Goal: Transaction & Acquisition: Purchase product/service

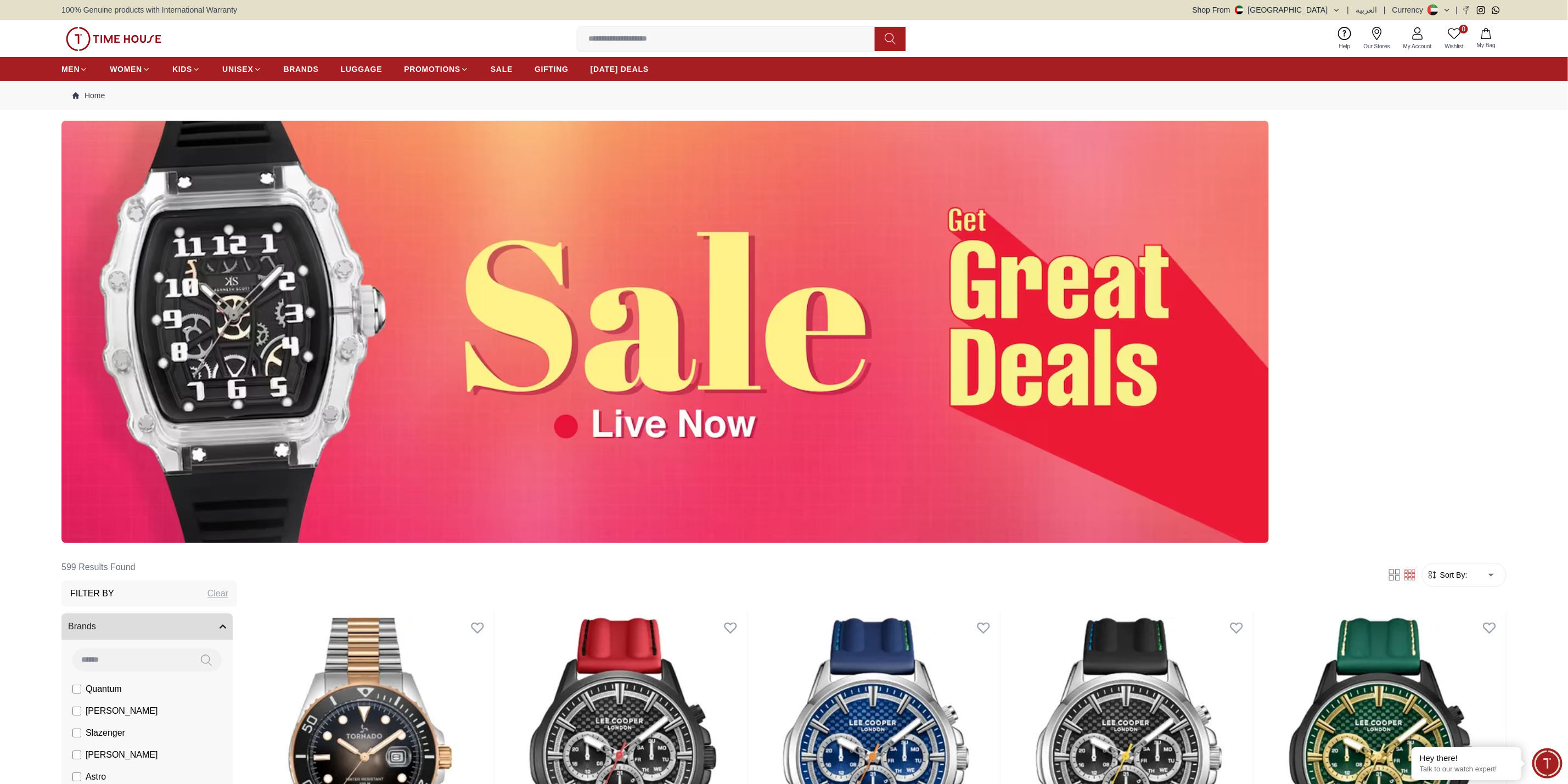
click at [781, 379] on img at bounding box center [665, 332] width 1208 height 422
click at [736, 334] on img at bounding box center [665, 332] width 1208 height 422
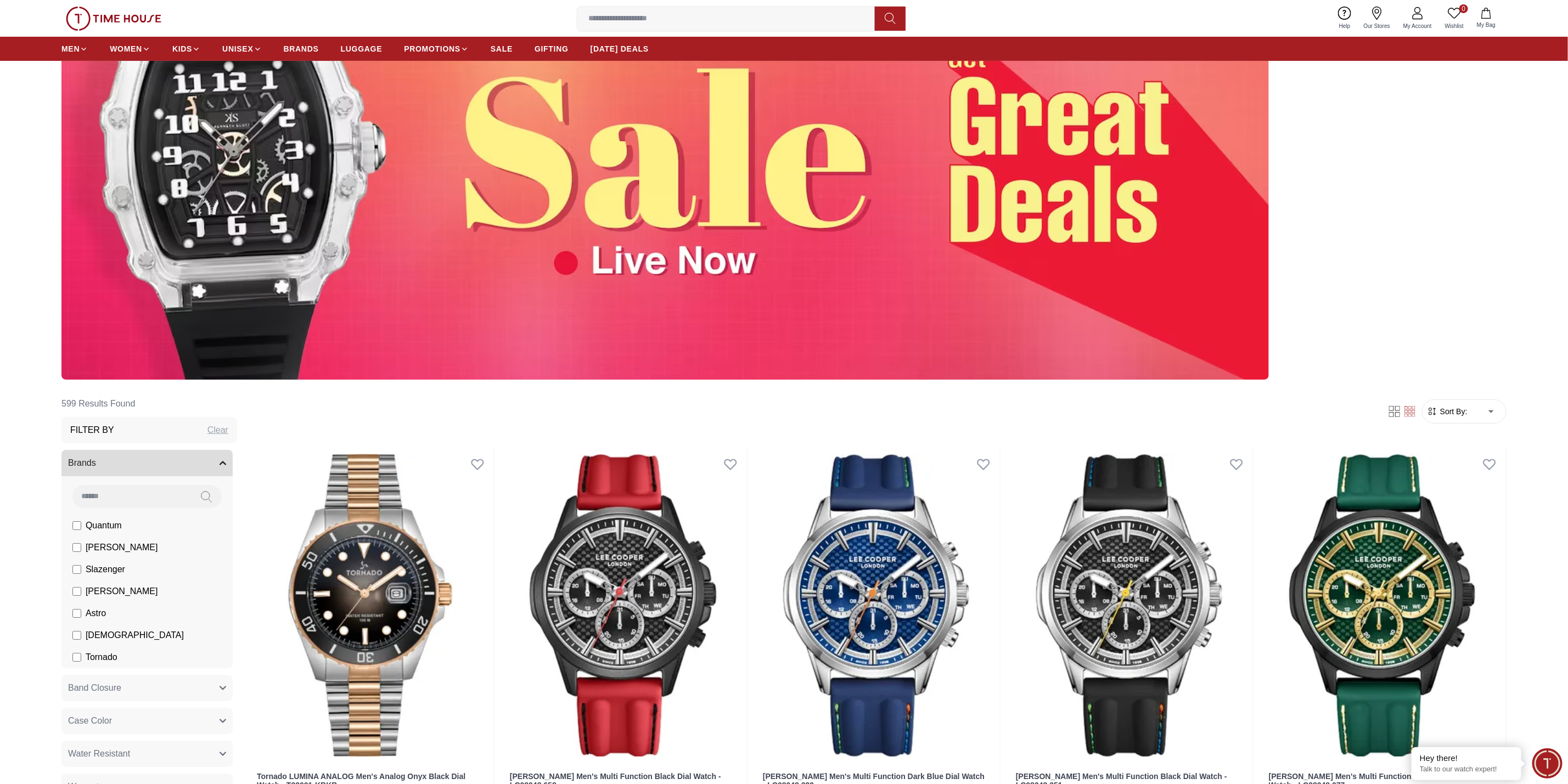
scroll to position [164, 0]
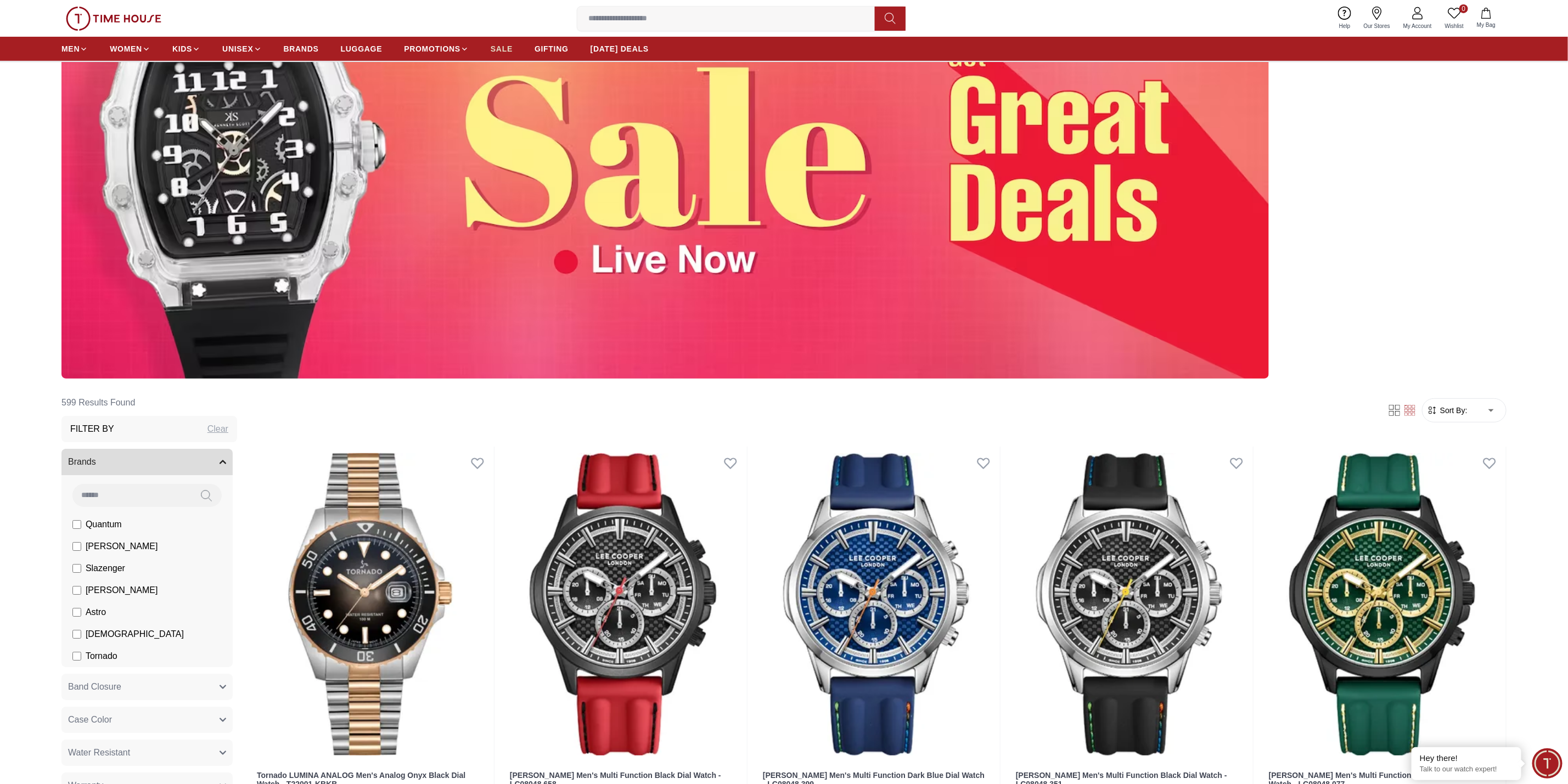
click at [498, 45] on span "SALE" at bounding box center [502, 49] width 22 height 11
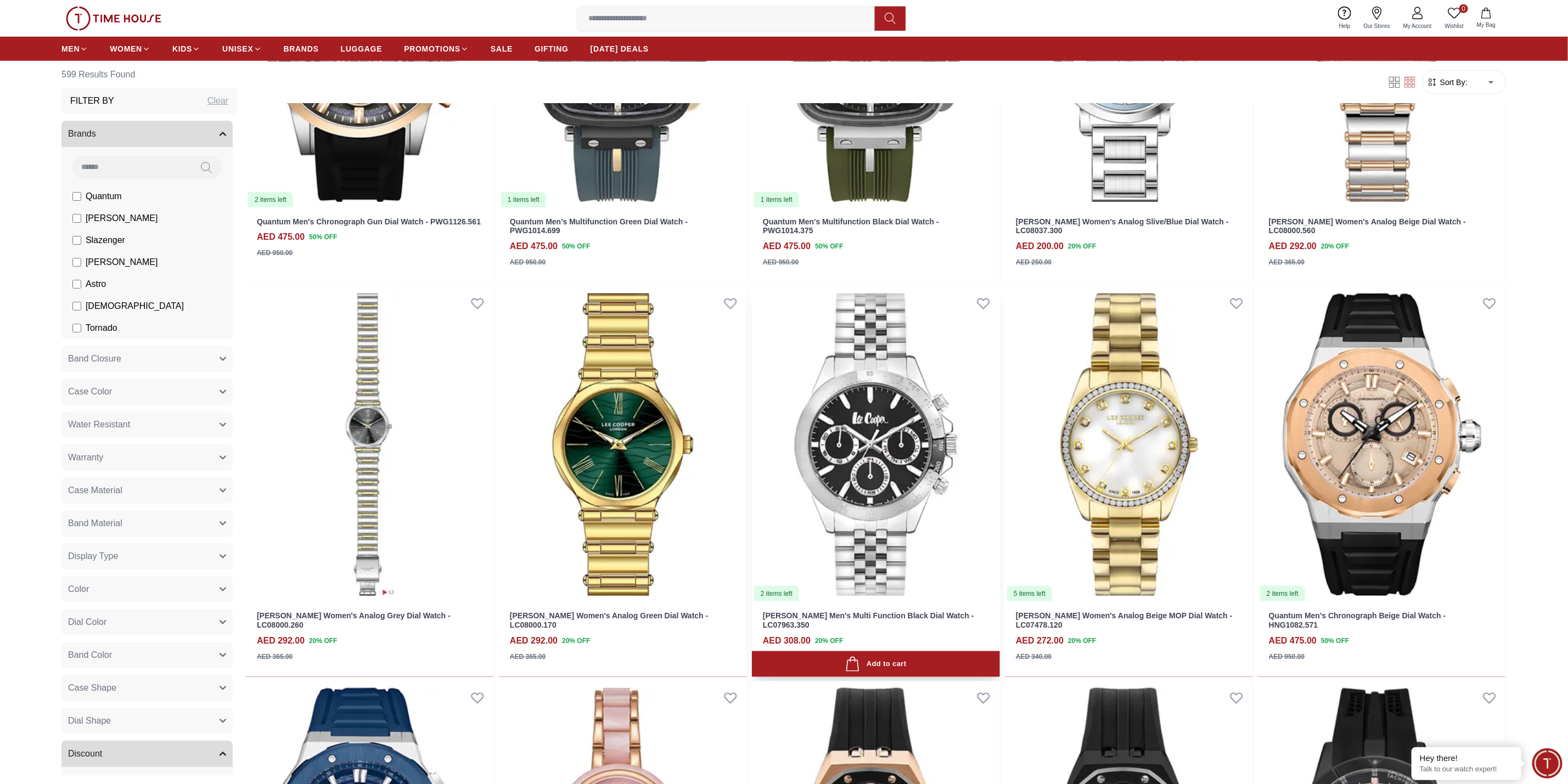
scroll to position [741, 0]
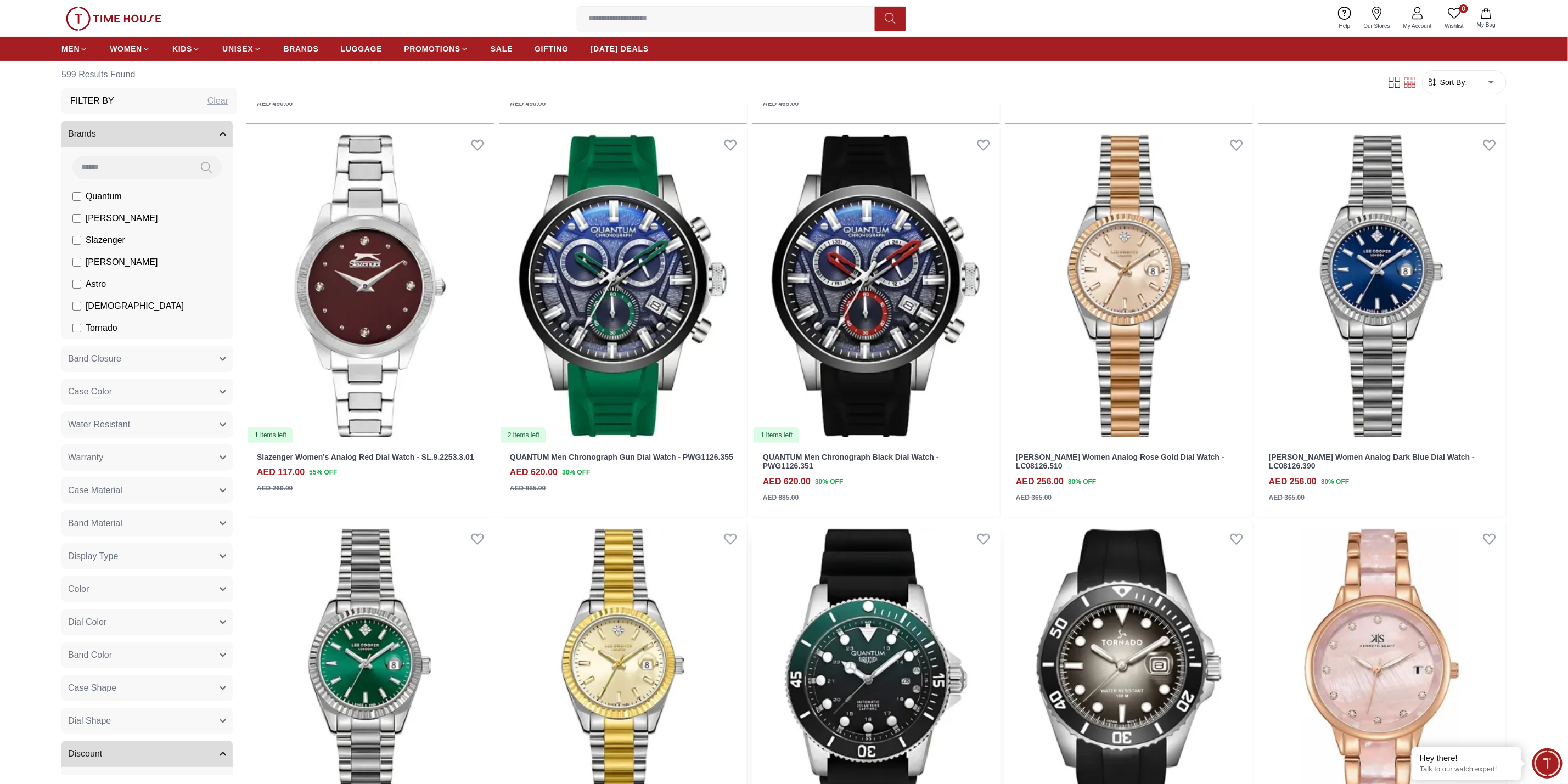
scroll to position [3457, 0]
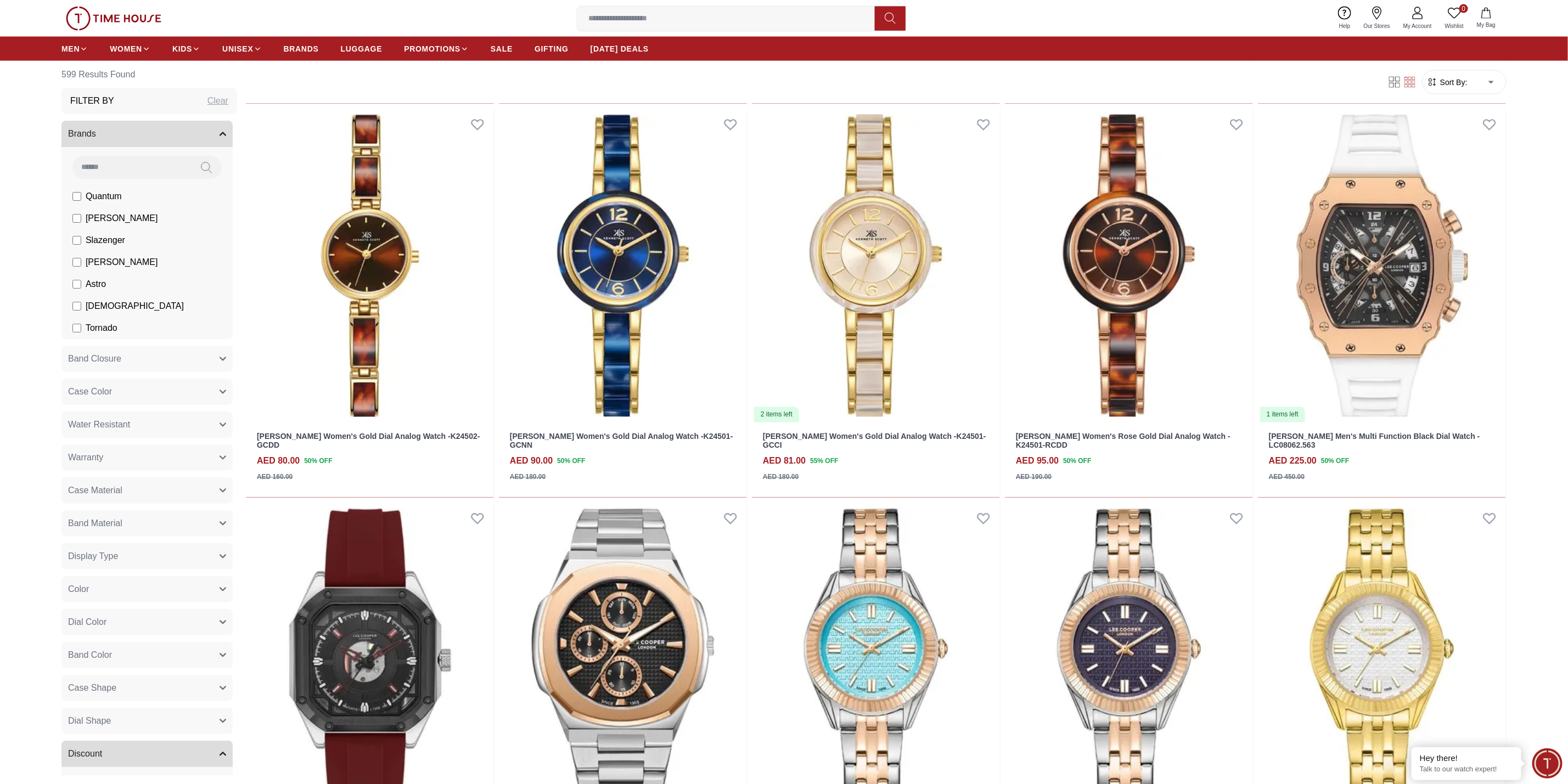
click at [201, 168] on button at bounding box center [206, 167] width 30 height 23
click at [201, 166] on icon at bounding box center [206, 167] width 11 height 13
click at [119, 167] on input at bounding box center [131, 167] width 119 height 22
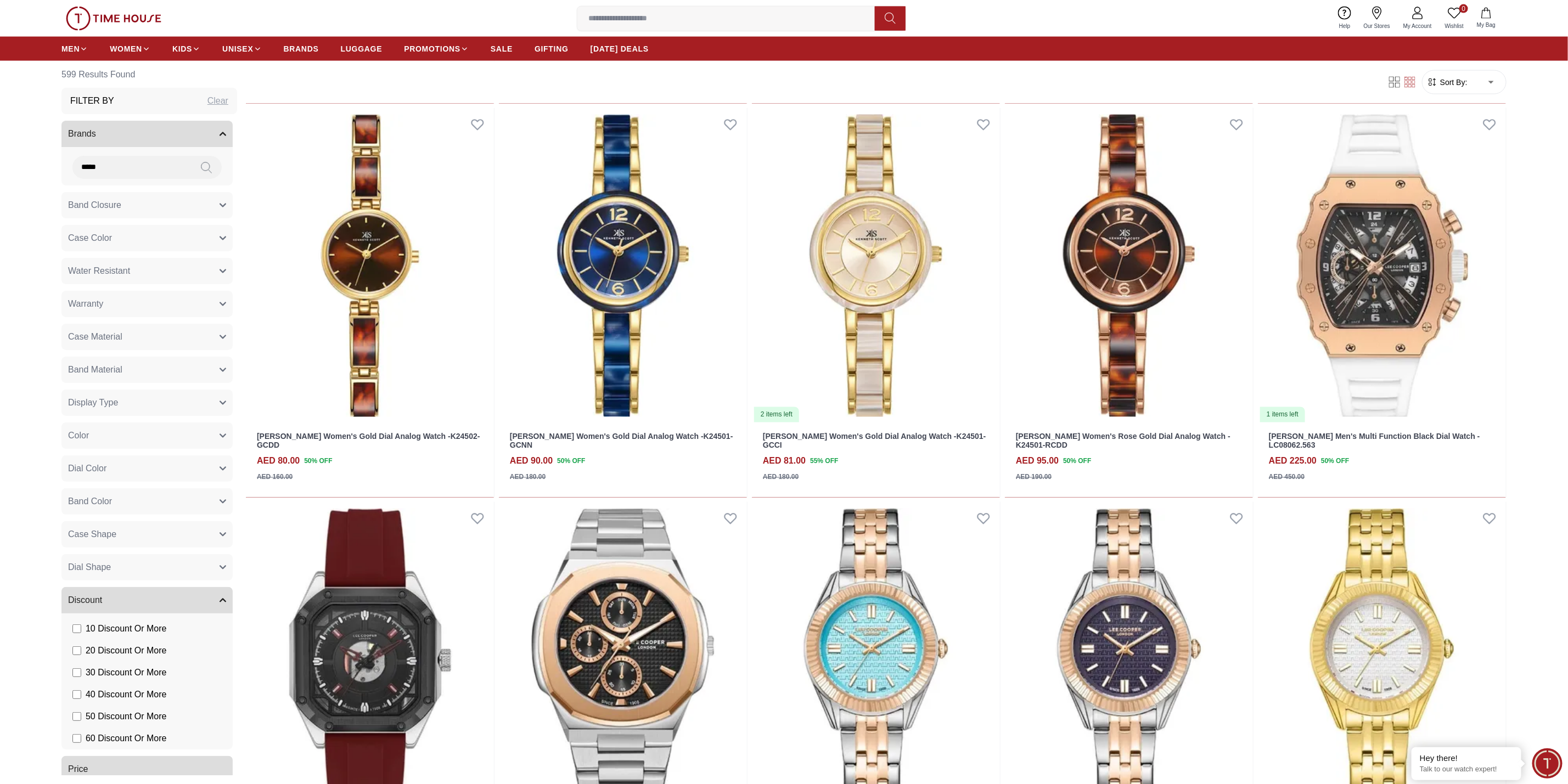
type input "*****"
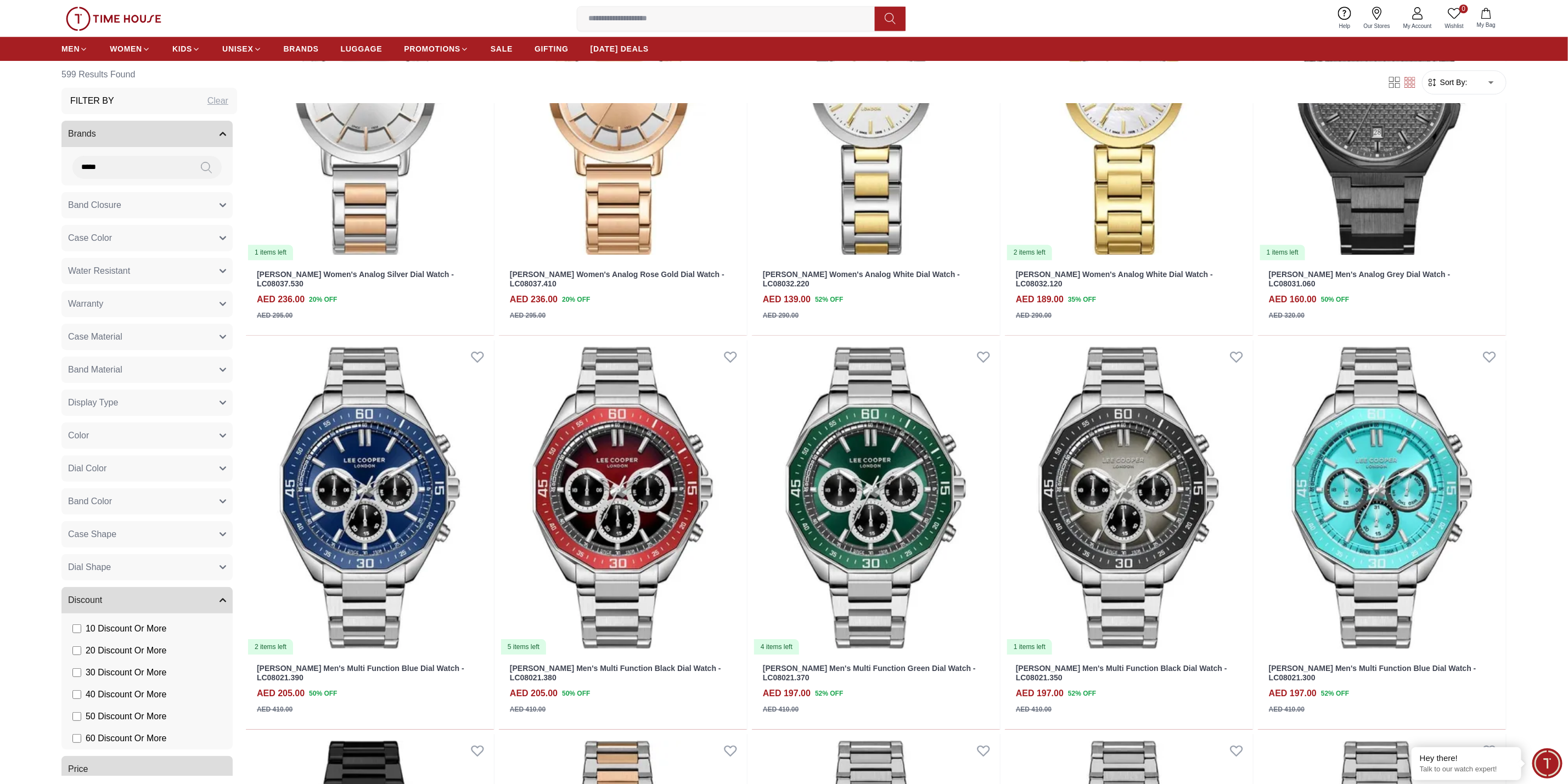
scroll to position [5104, 0]
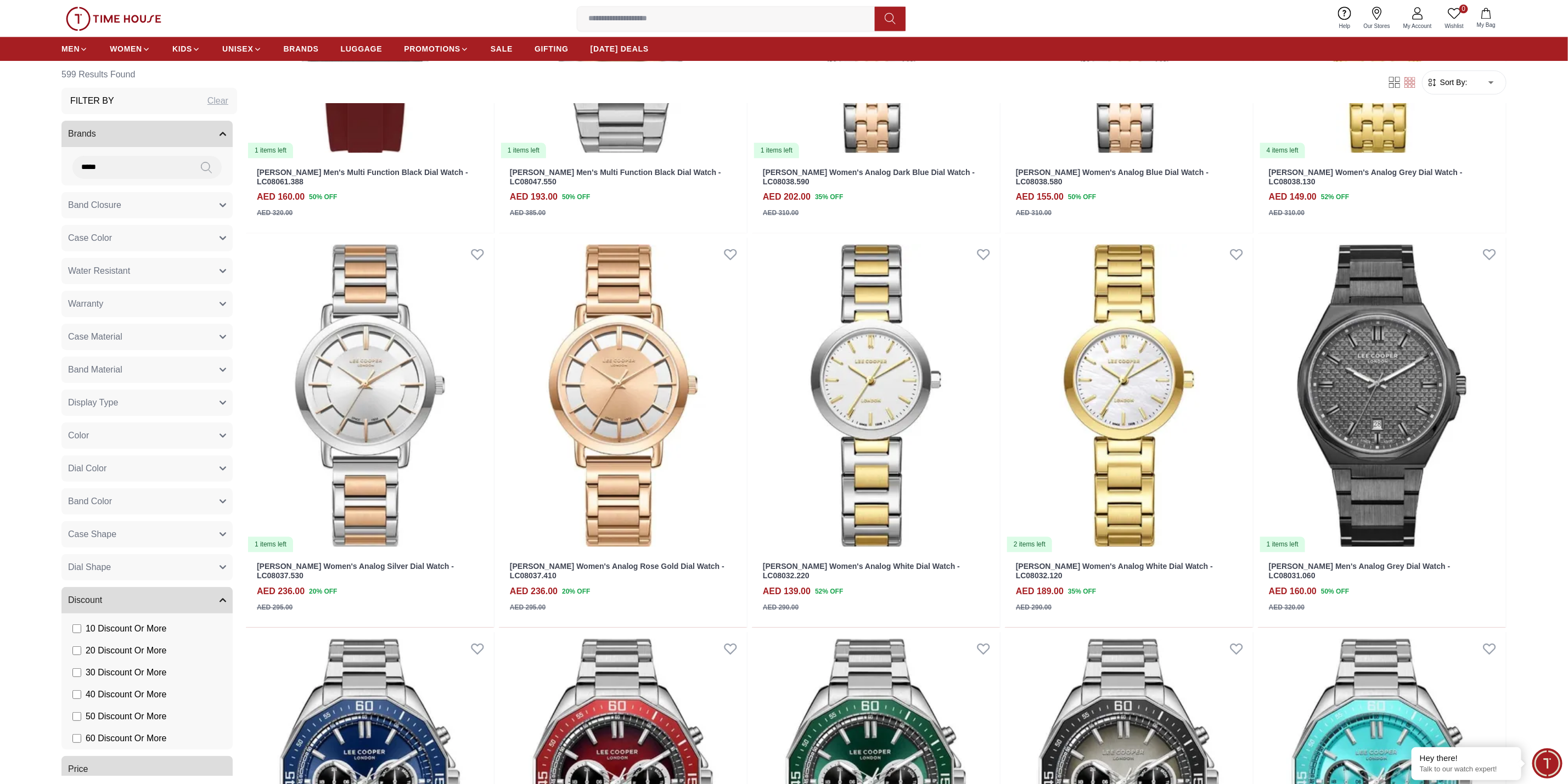
click at [220, 136] on icon "button" at bounding box center [223, 134] width 7 height 7
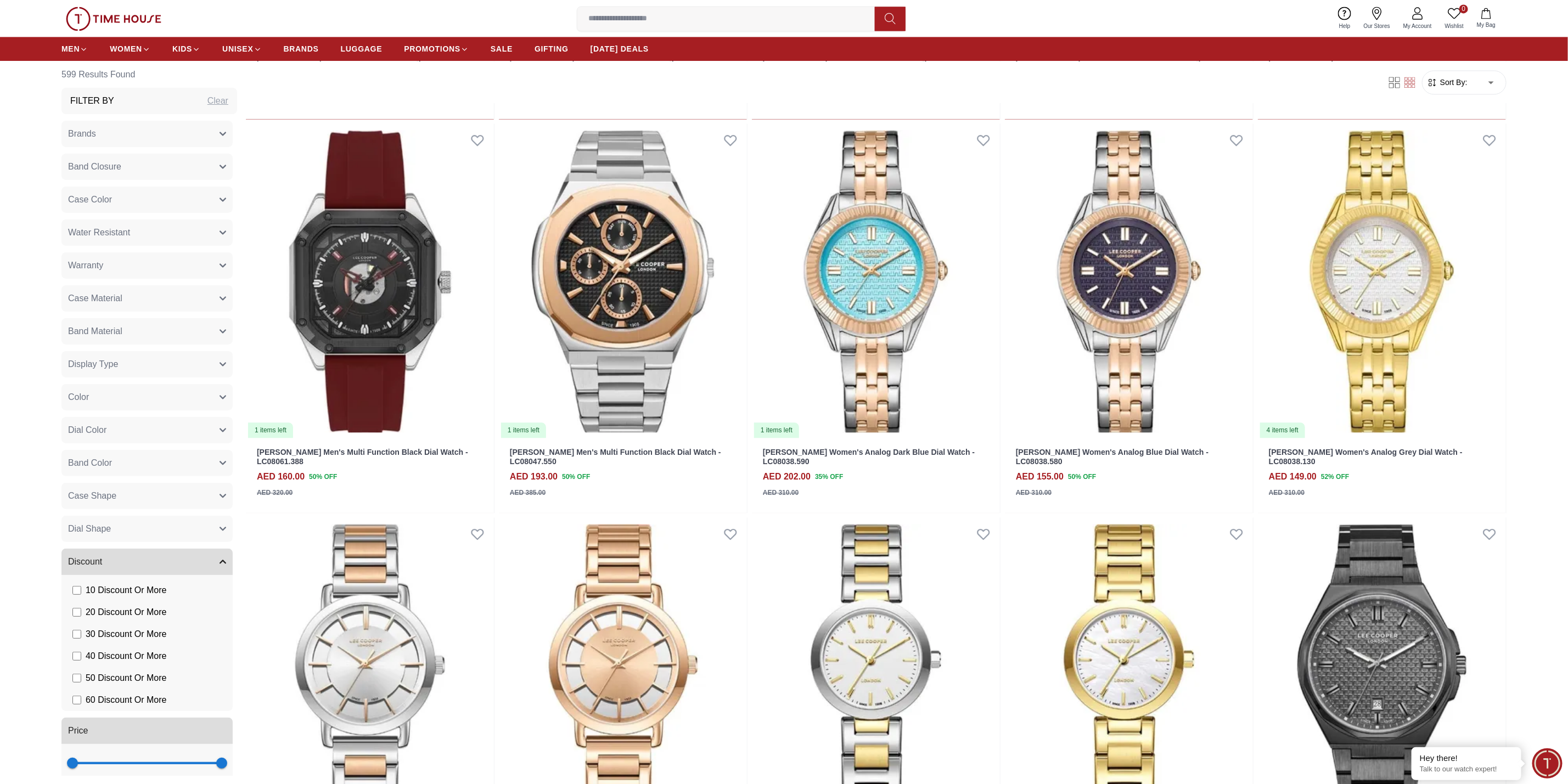
scroll to position [4775, 0]
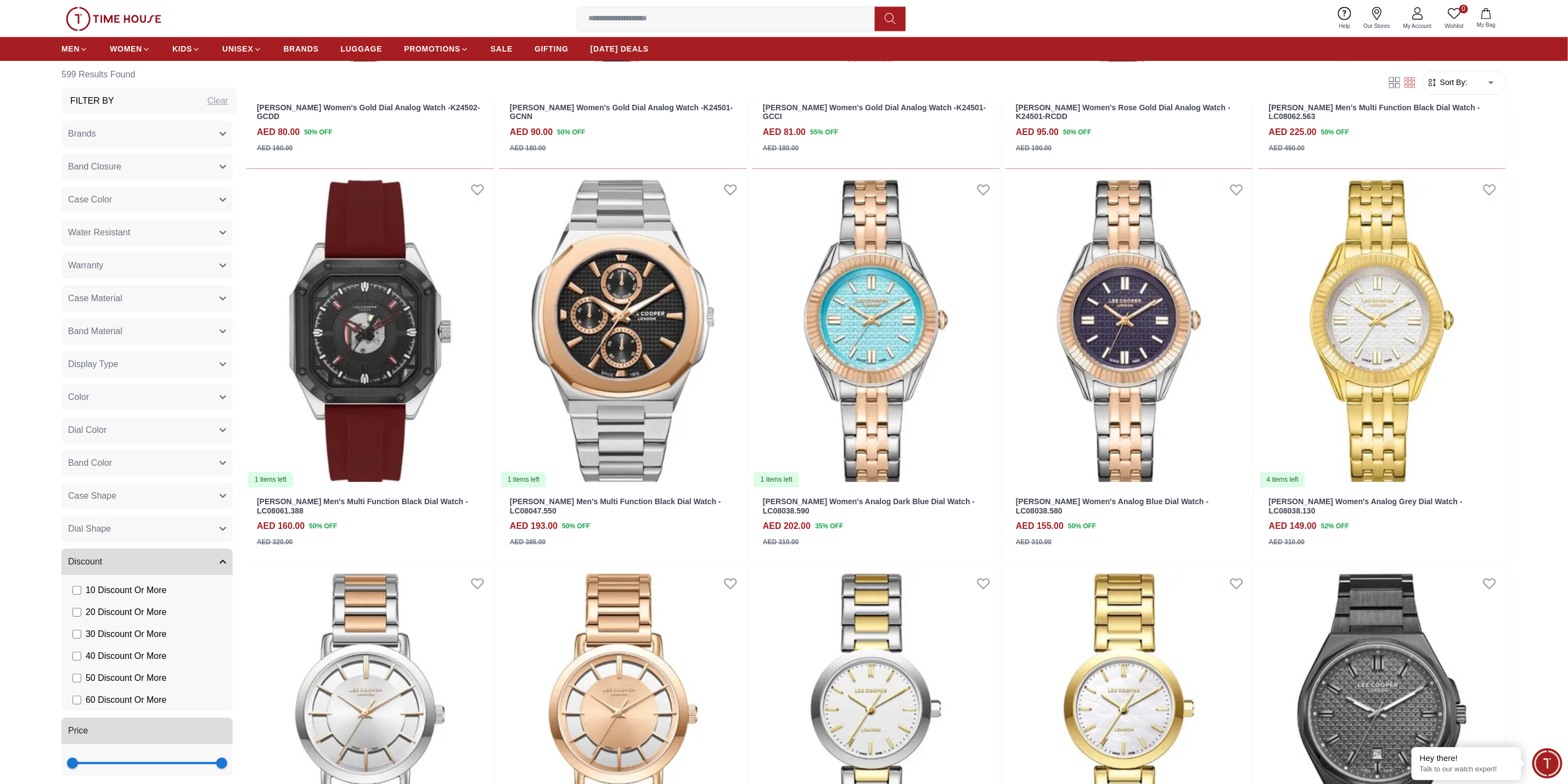
click at [135, 130] on button "Brands" at bounding box center [147, 133] width 171 height 26
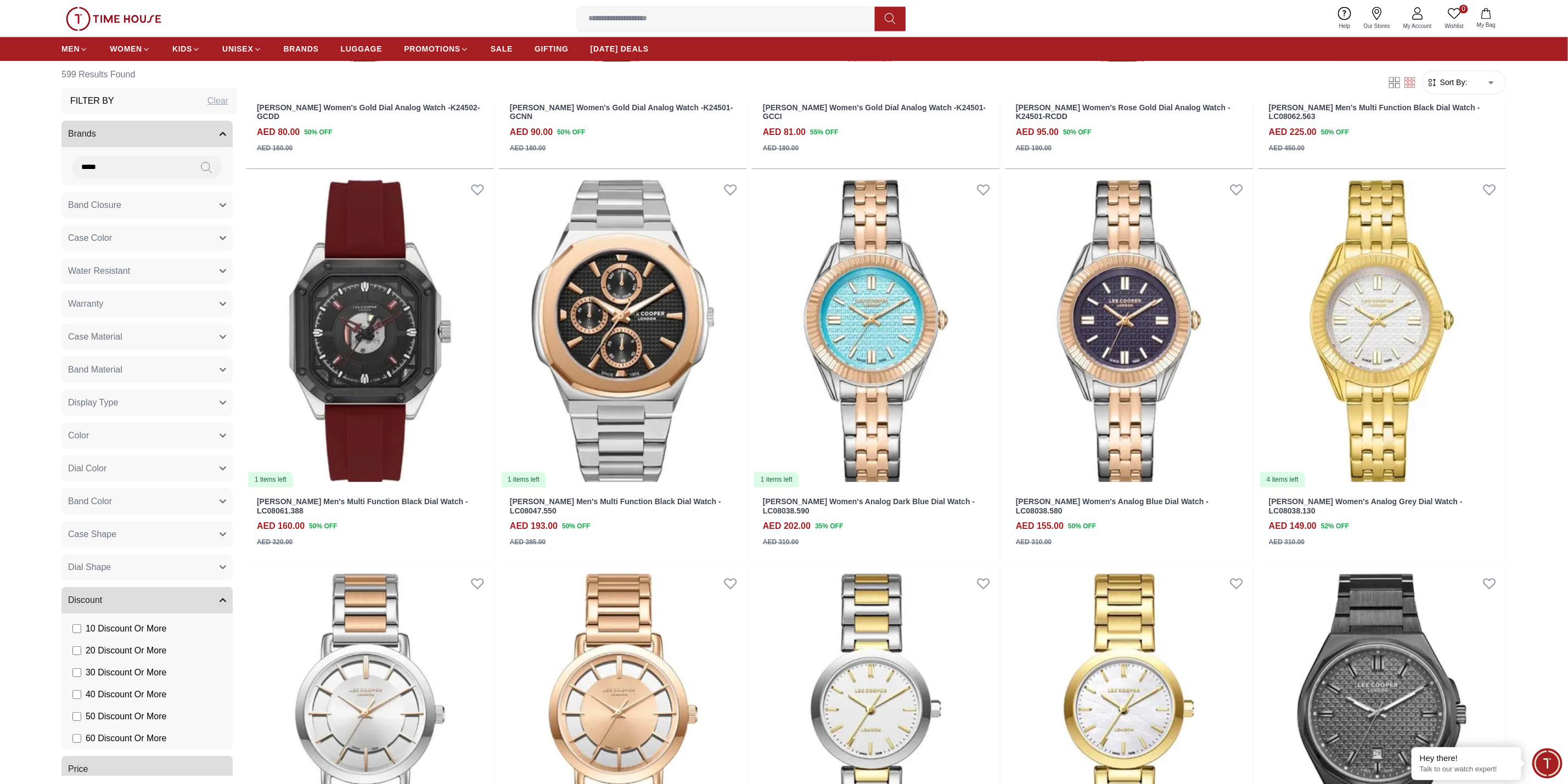
click at [135, 130] on button "Brands" at bounding box center [147, 133] width 171 height 26
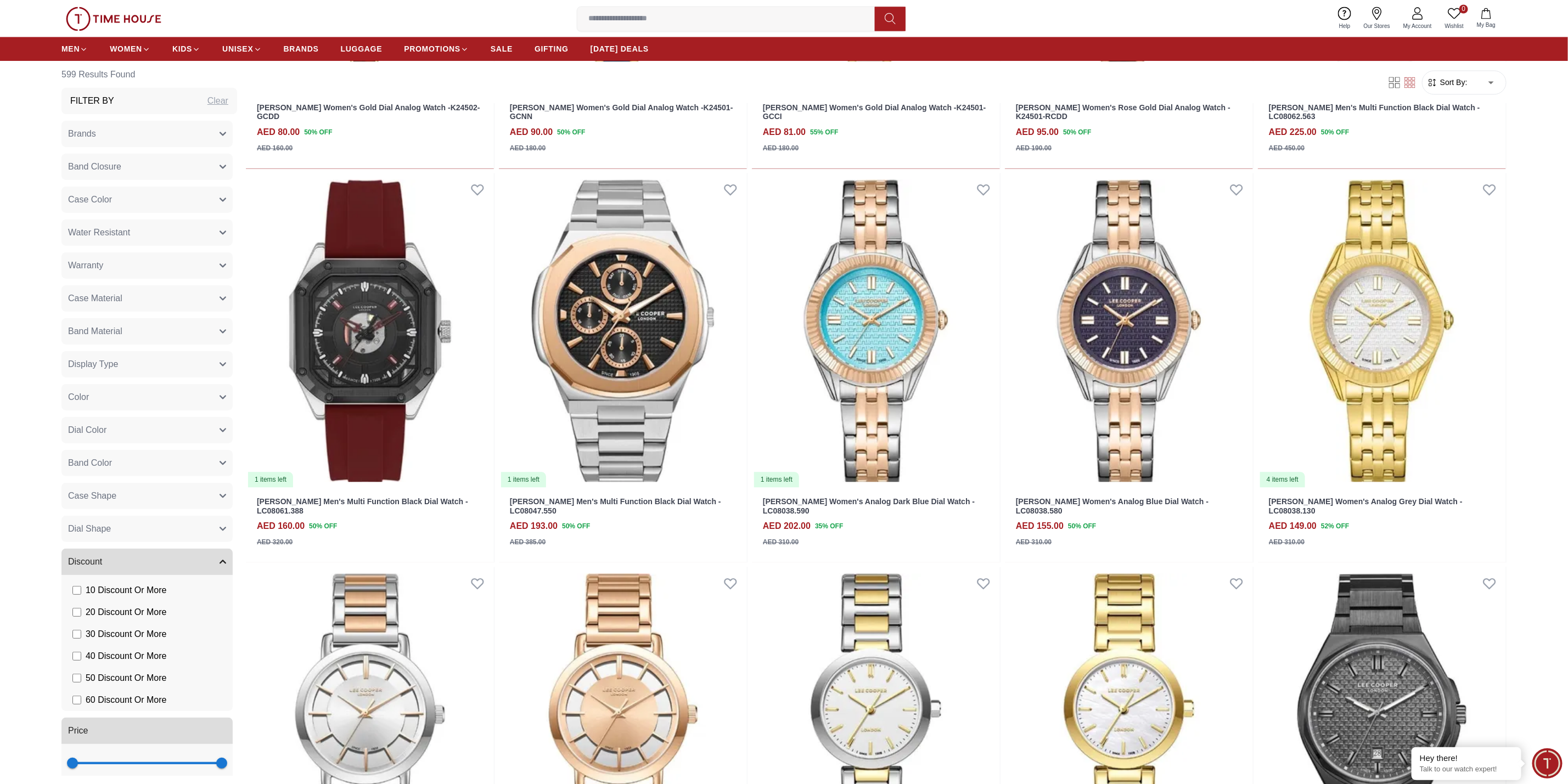
click at [135, 130] on button "Brands" at bounding box center [147, 133] width 171 height 26
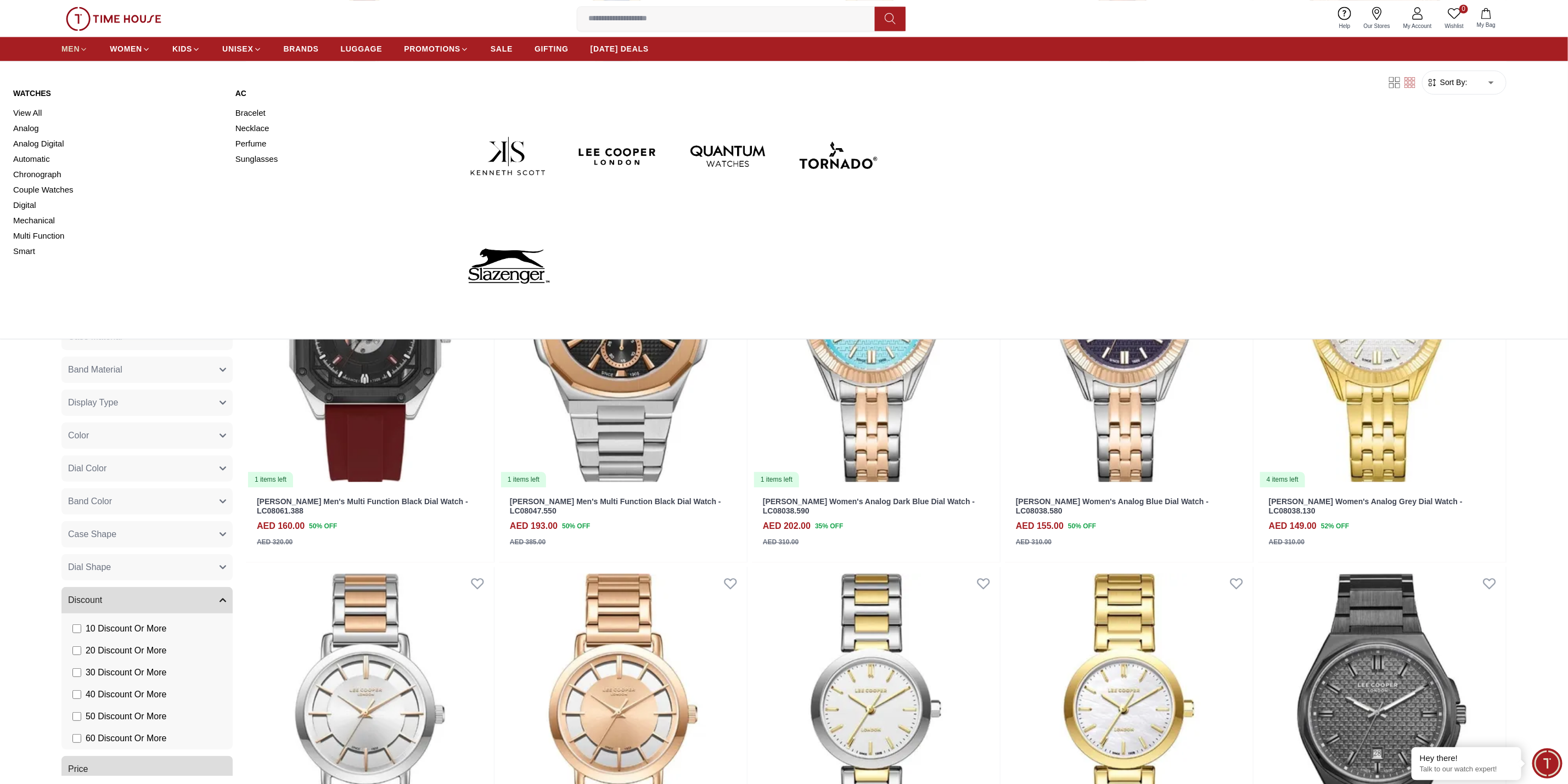
click at [63, 43] on span "MEN" at bounding box center [71, 49] width 18 height 11
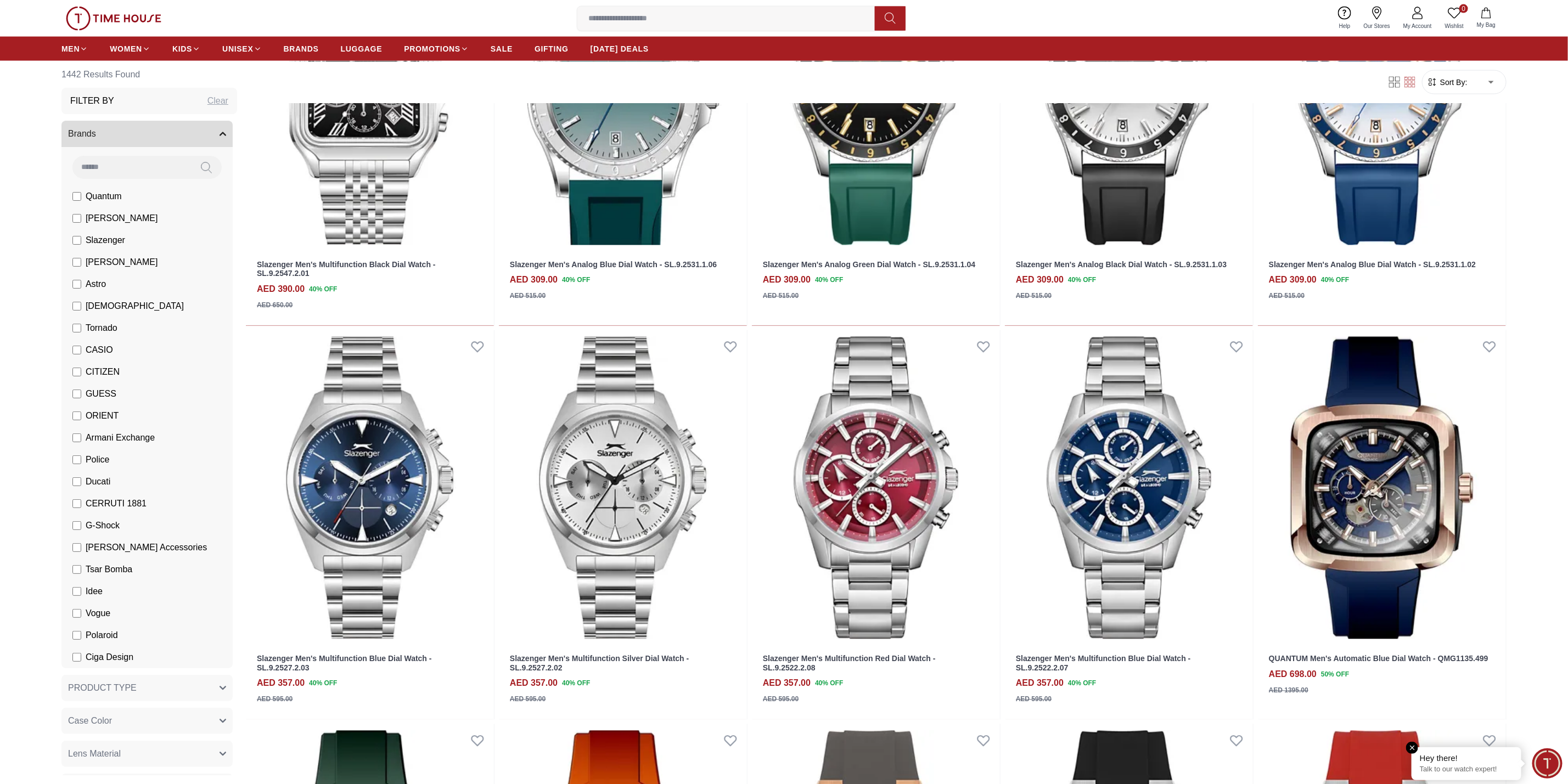
scroll to position [1564, 0]
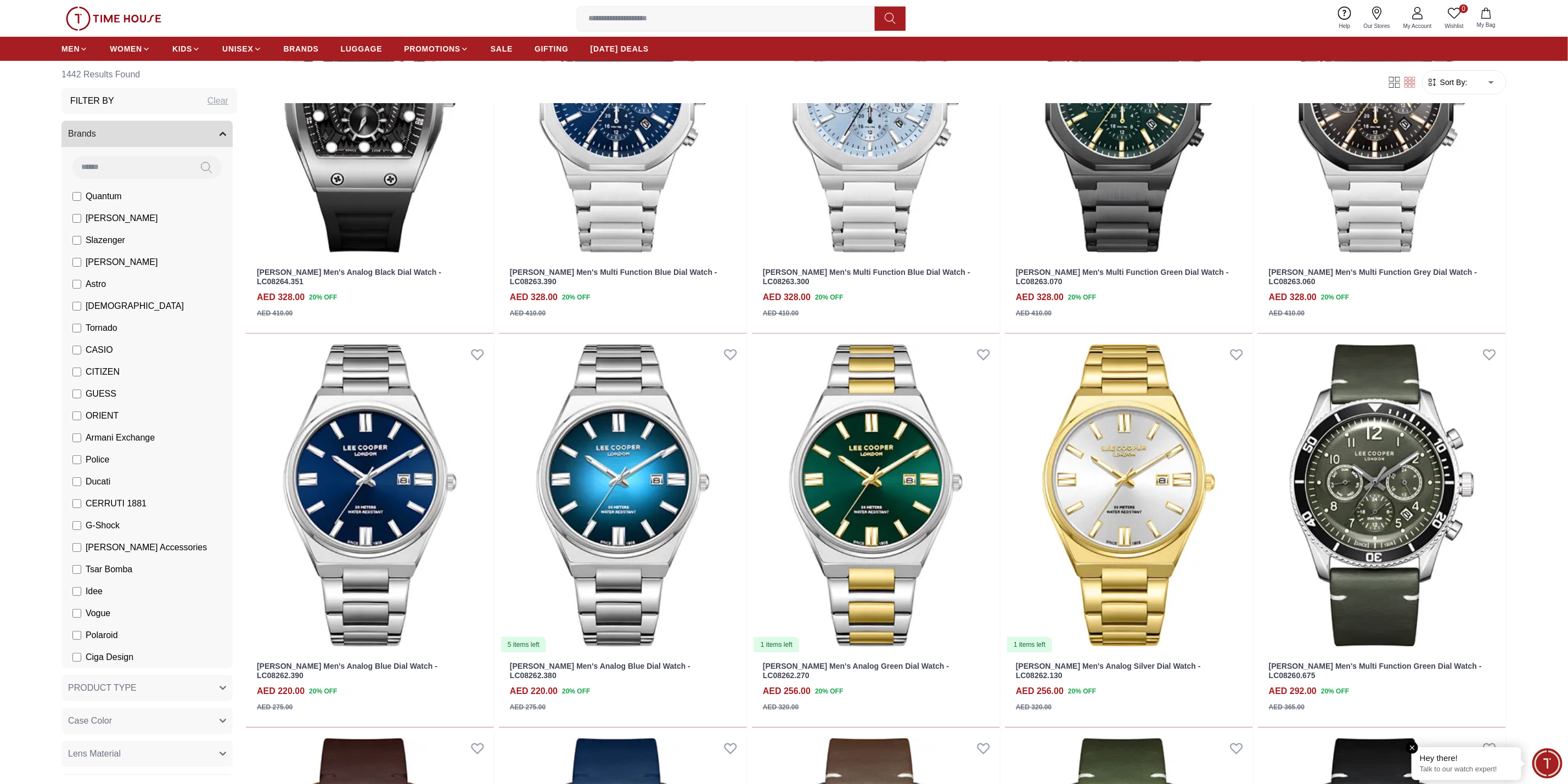
scroll to position [3540, 0]
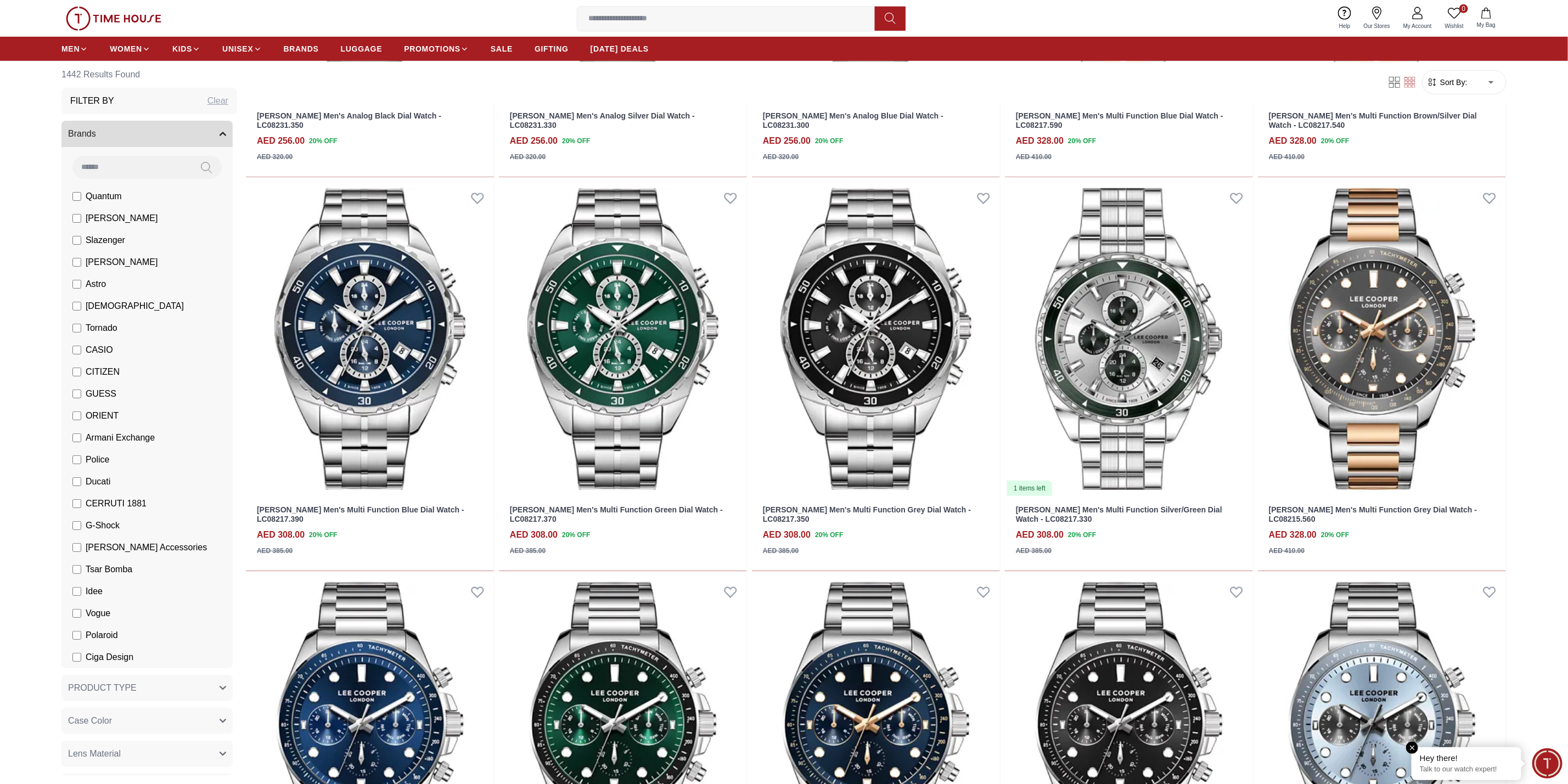
scroll to position [7112, 0]
